Goal: Task Accomplishment & Management: Use online tool/utility

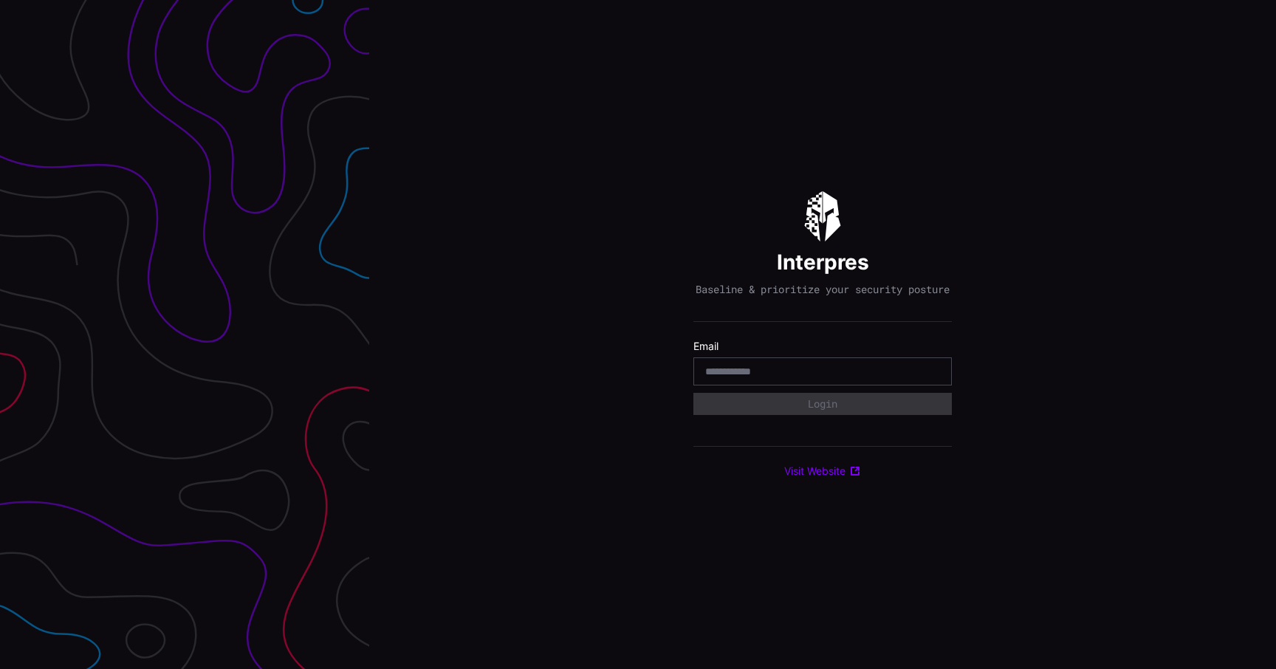
type input "**********"
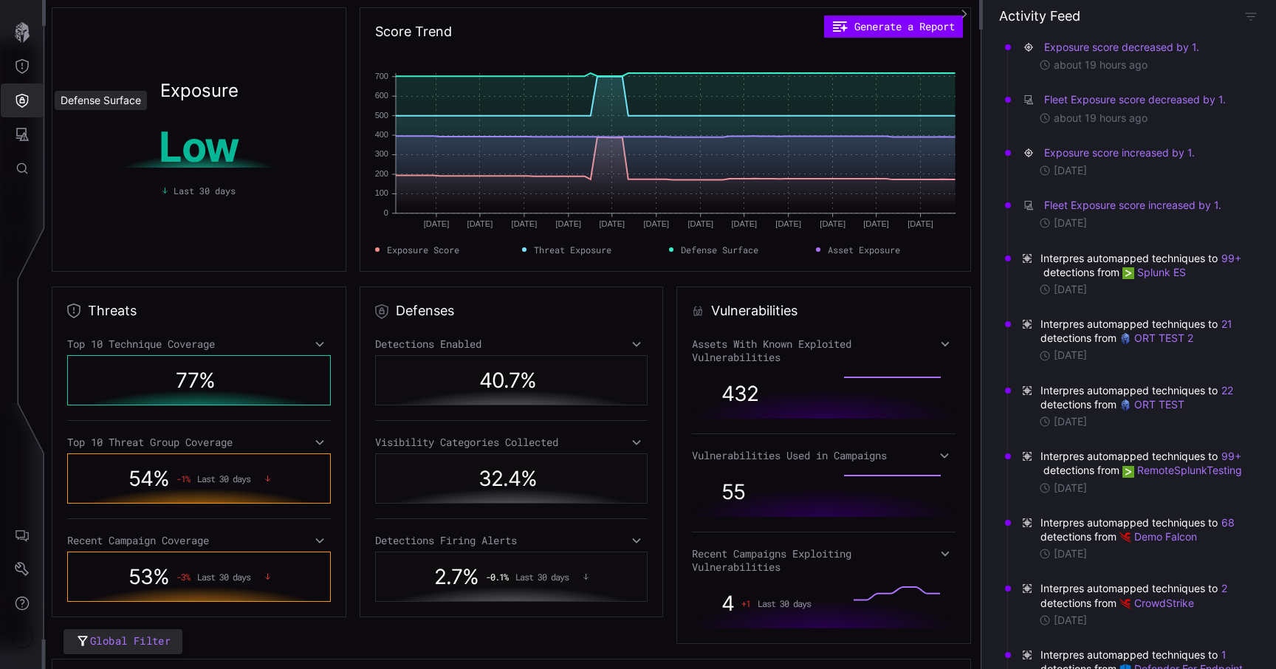
click at [31, 97] on button "Defense Surface" at bounding box center [22, 100] width 43 height 34
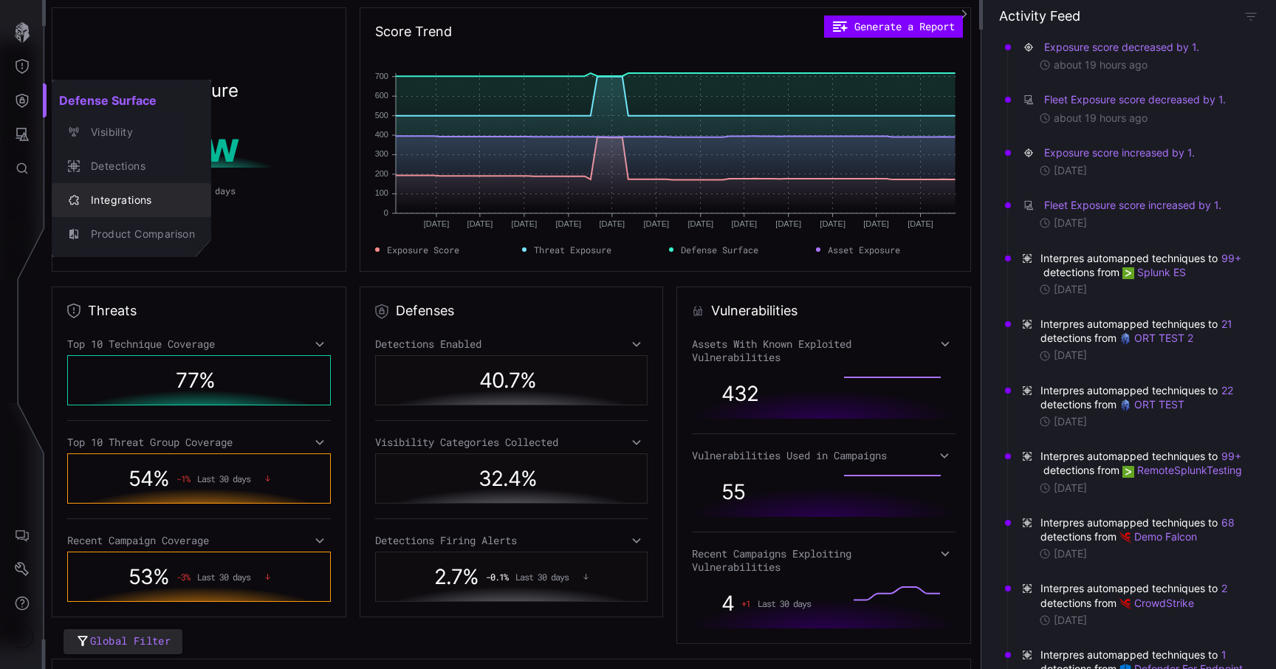
click at [148, 207] on div "Integrations" at bounding box center [138, 200] width 111 height 18
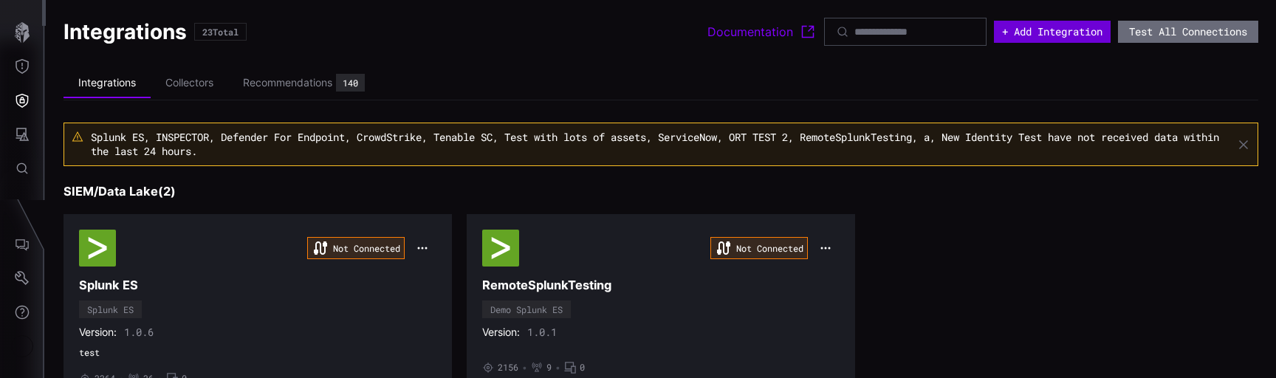
click at [1041, 41] on button "+ Add Integration" at bounding box center [1052, 32] width 117 height 22
